Goal: Complete application form

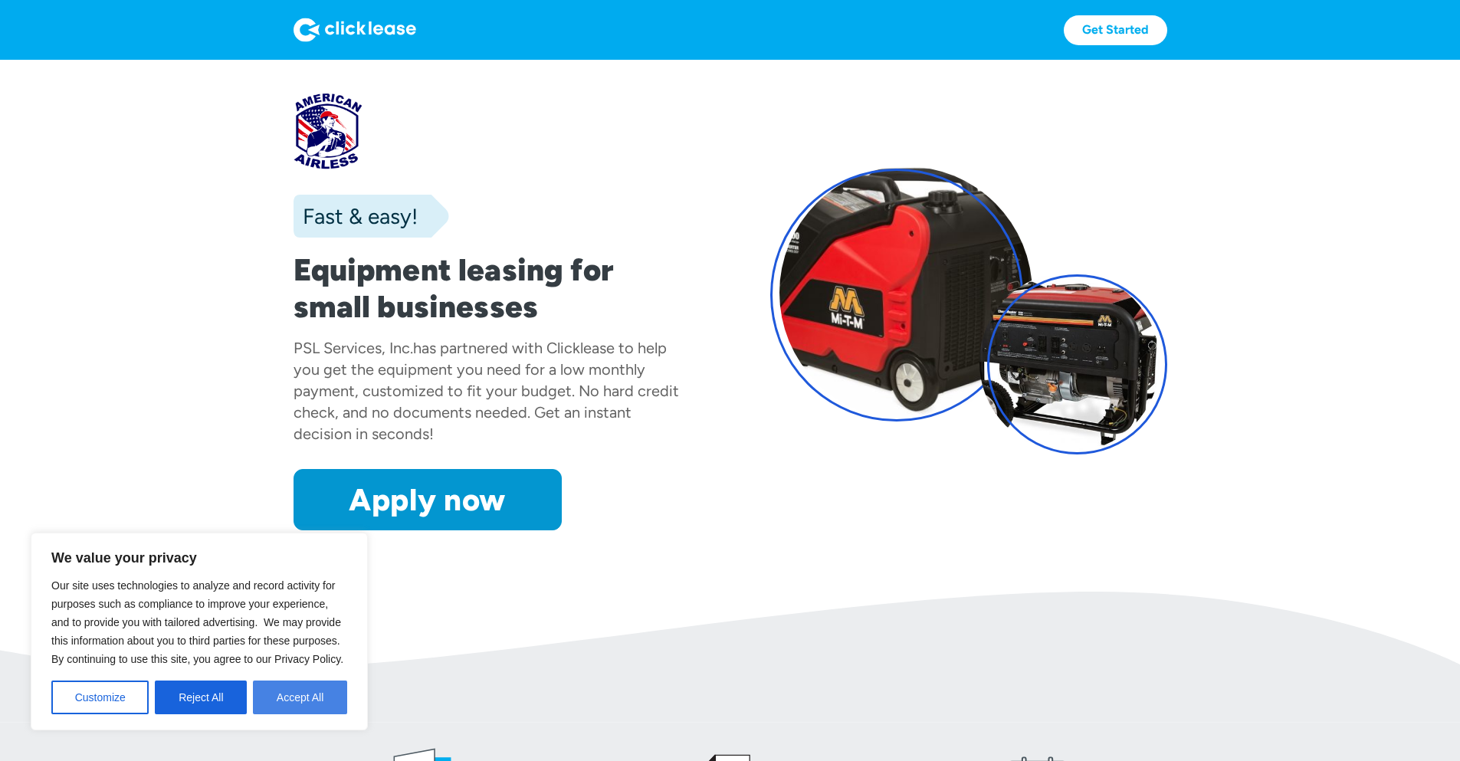
click at [278, 694] on button "Accept All" at bounding box center [300, 697] width 94 height 34
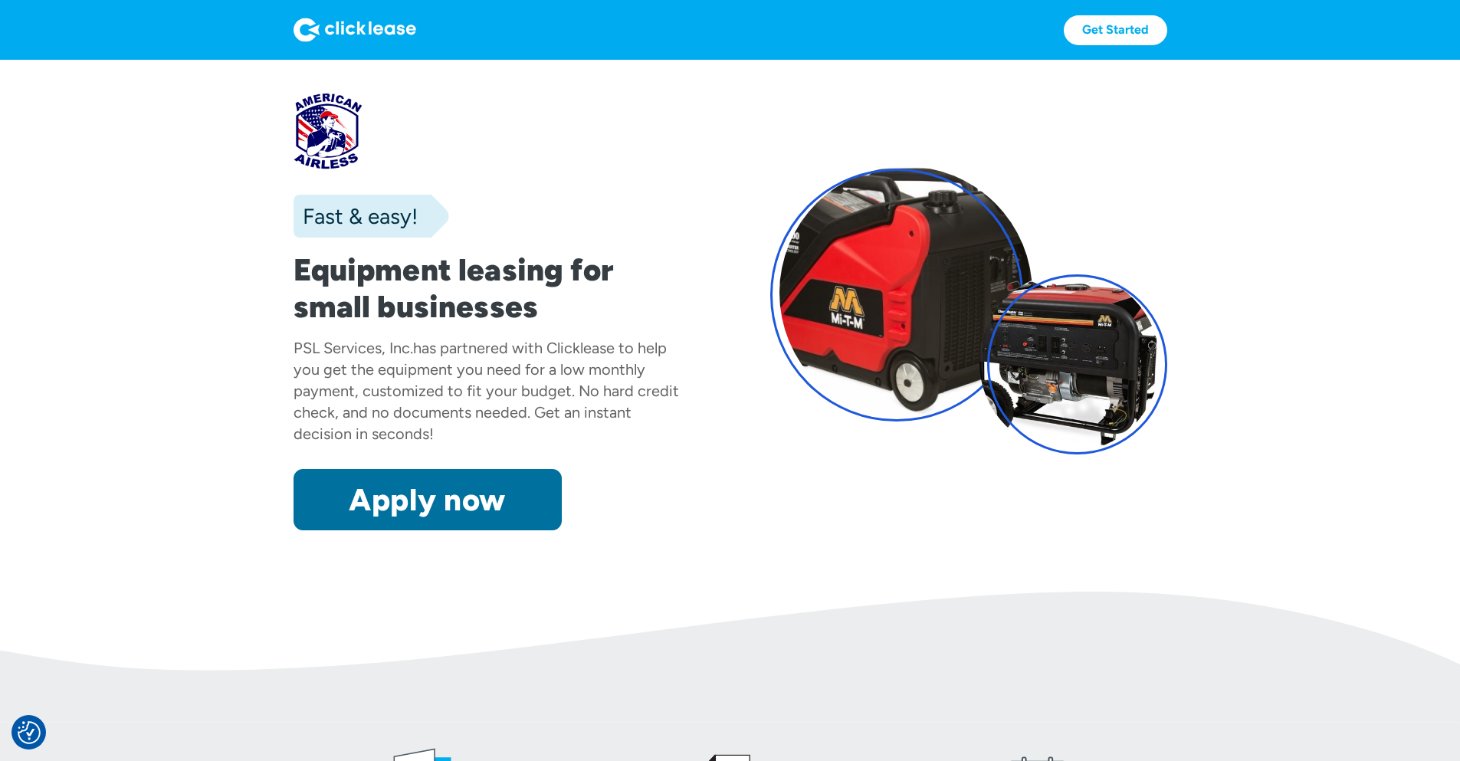
click at [346, 530] on link "Apply now" at bounding box center [427, 499] width 268 height 61
